Goal: Transaction & Acquisition: Download file/media

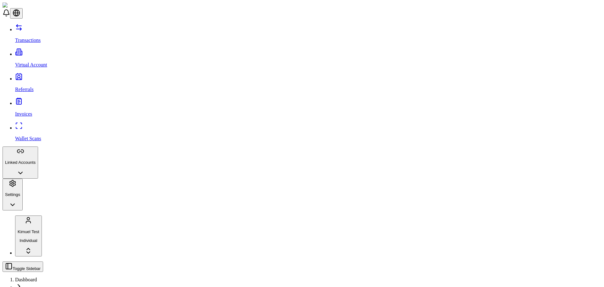
click at [47, 100] on link "Invoices" at bounding box center [308, 108] width 586 height 16
click at [59, 100] on link "Invoices" at bounding box center [308, 108] width 586 height 16
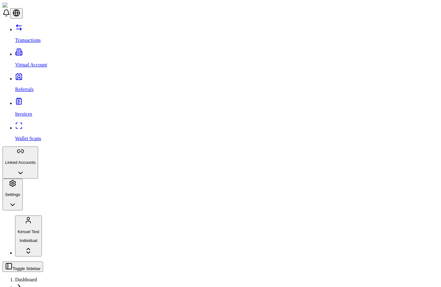
click at [57, 32] on link "Transactions" at bounding box center [226, 35] width 423 height 16
click at [24, 111] on p "Invoices" at bounding box center [226, 114] width 423 height 6
